Goal: Task Accomplishment & Management: Use online tool/utility

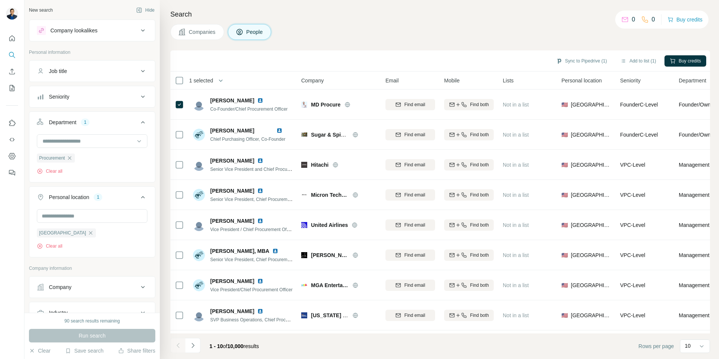
scroll to position [188, 0]
click at [206, 82] on span "1 selected" at bounding box center [201, 81] width 24 height 8
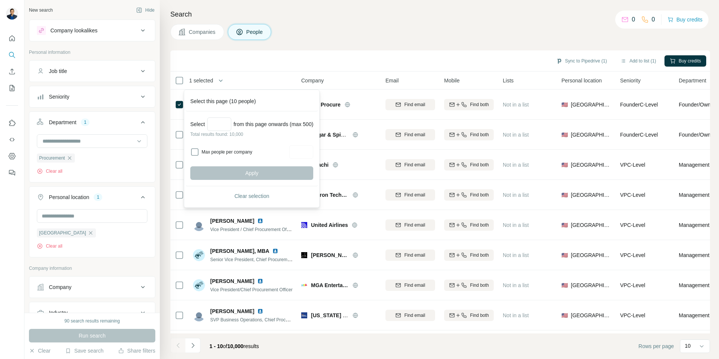
click at [265, 67] on div "Sync to Pipedrive (1) Add to list (1) Buy credits" at bounding box center [440, 60] width 532 height 13
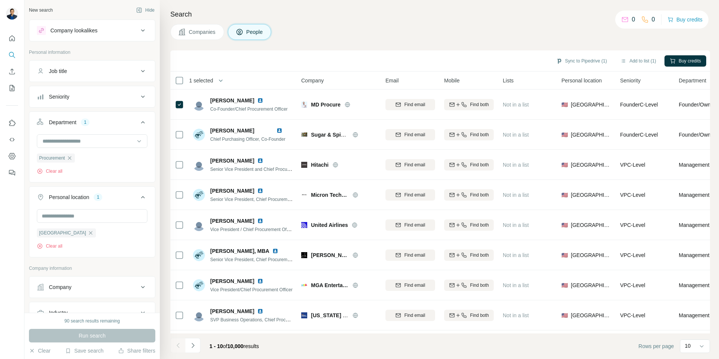
click at [508, 42] on div "Search Companies People Sync to Pipedrive (1) Add to list (1) Buy credits 1 sel…" at bounding box center [439, 179] width 559 height 359
click at [258, 35] on span "People" at bounding box center [254, 32] width 17 height 8
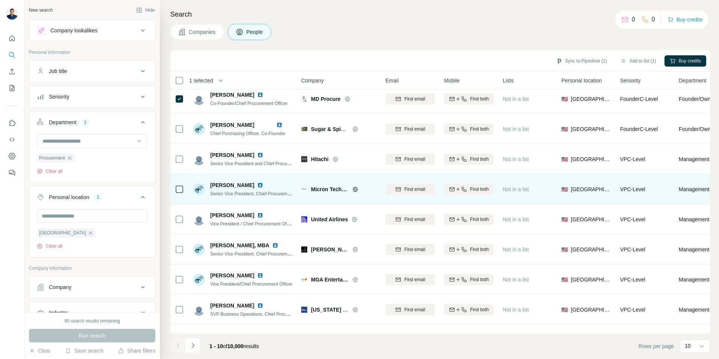
scroll to position [0, 0]
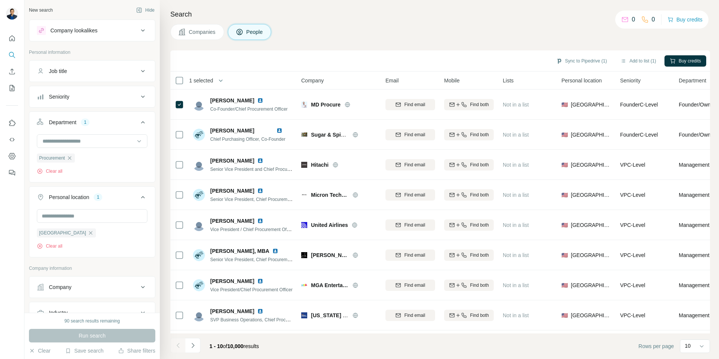
click at [202, 80] on span "1 selected" at bounding box center [201, 81] width 24 height 8
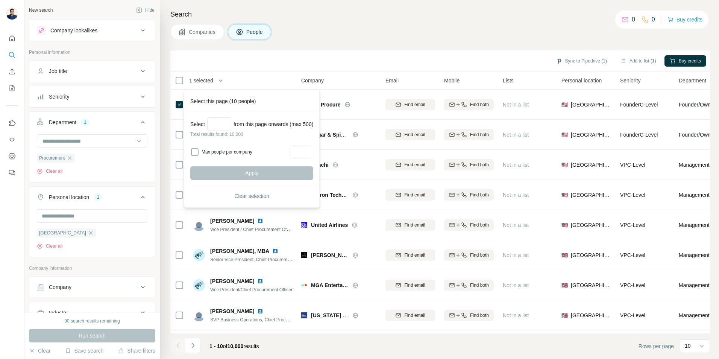
click at [202, 80] on span "1 selected" at bounding box center [201, 81] width 24 height 8
click at [278, 62] on div "Sync to Pipedrive (1) Add to list (1) Buy credits" at bounding box center [440, 60] width 532 height 13
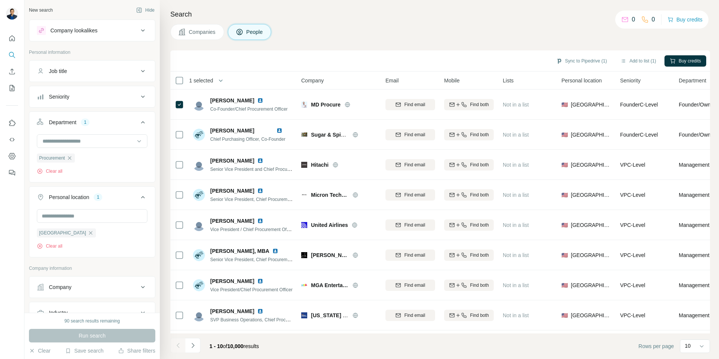
click at [207, 77] on span "1 selected" at bounding box center [201, 81] width 24 height 8
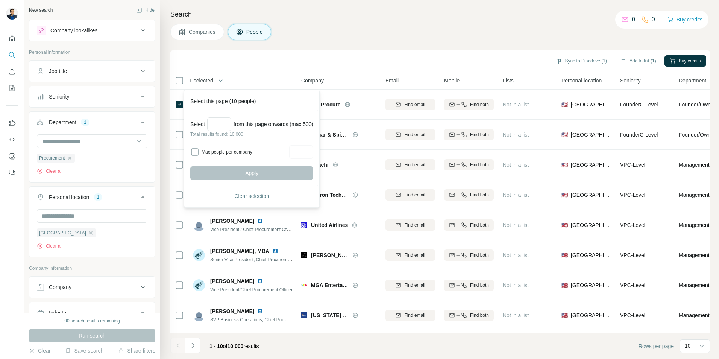
click at [208, 78] on span "1 selected" at bounding box center [201, 81] width 24 height 8
drag, startPoint x: 208, startPoint y: 78, endPoint x: 281, endPoint y: 61, distance: 75.3
click at [270, 67] on div "Sync to Pipedrive (1) Add to list (1) Buy credits" at bounding box center [440, 60] width 540 height 21
